Goal: Transaction & Acquisition: Obtain resource

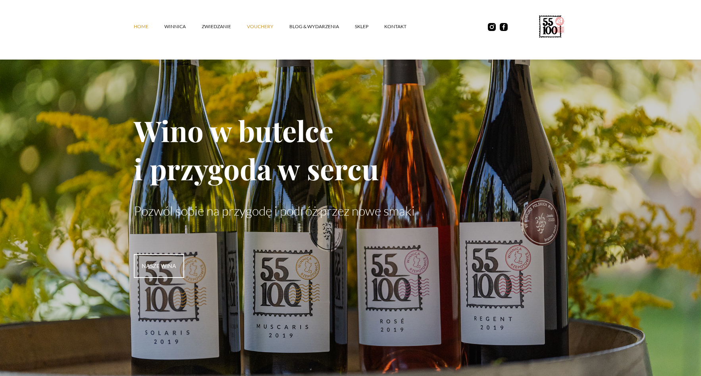
click at [264, 24] on link "vouchery" at bounding box center [268, 27] width 42 height 24
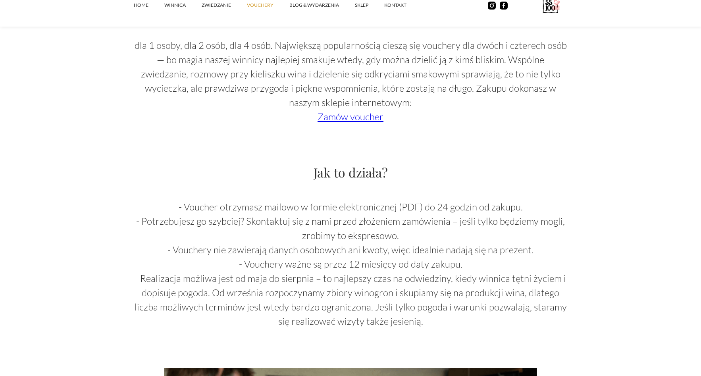
scroll to position [675, 0]
click at [369, 118] on link "Zamów voucher" at bounding box center [351, 116] width 66 height 12
